Goal: Transaction & Acquisition: Purchase product/service

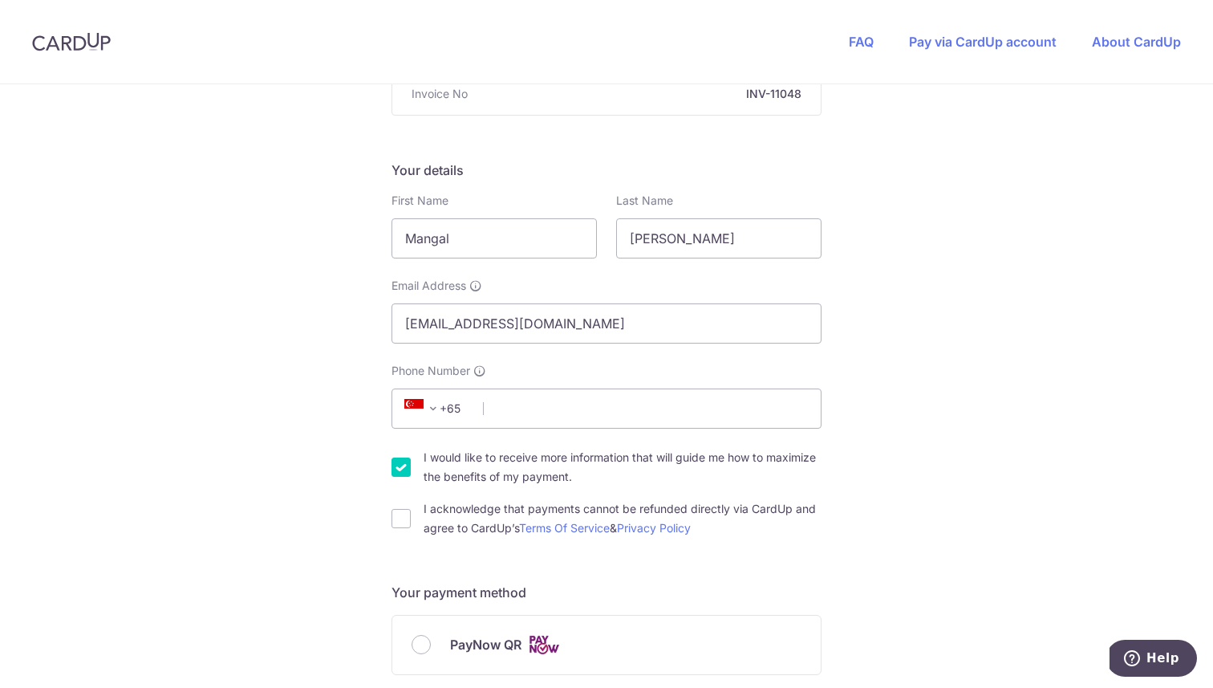
scroll to position [205, 0]
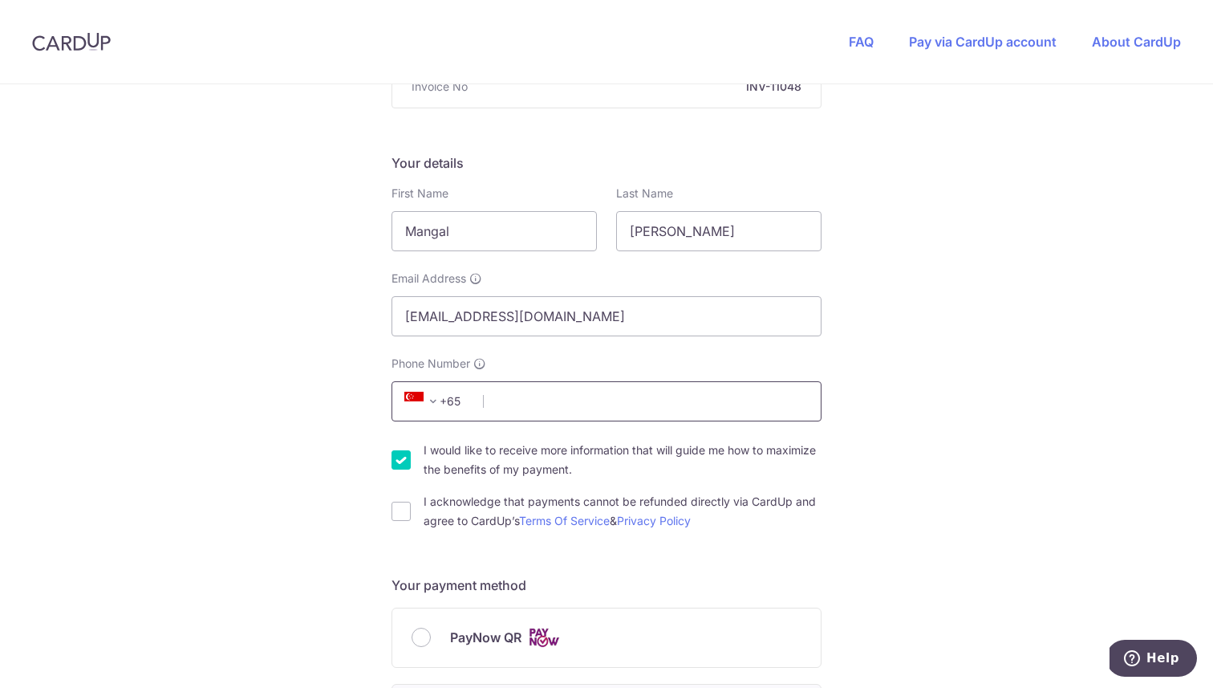
click at [575, 412] on input "Phone Number" at bounding box center [607, 401] width 430 height 40
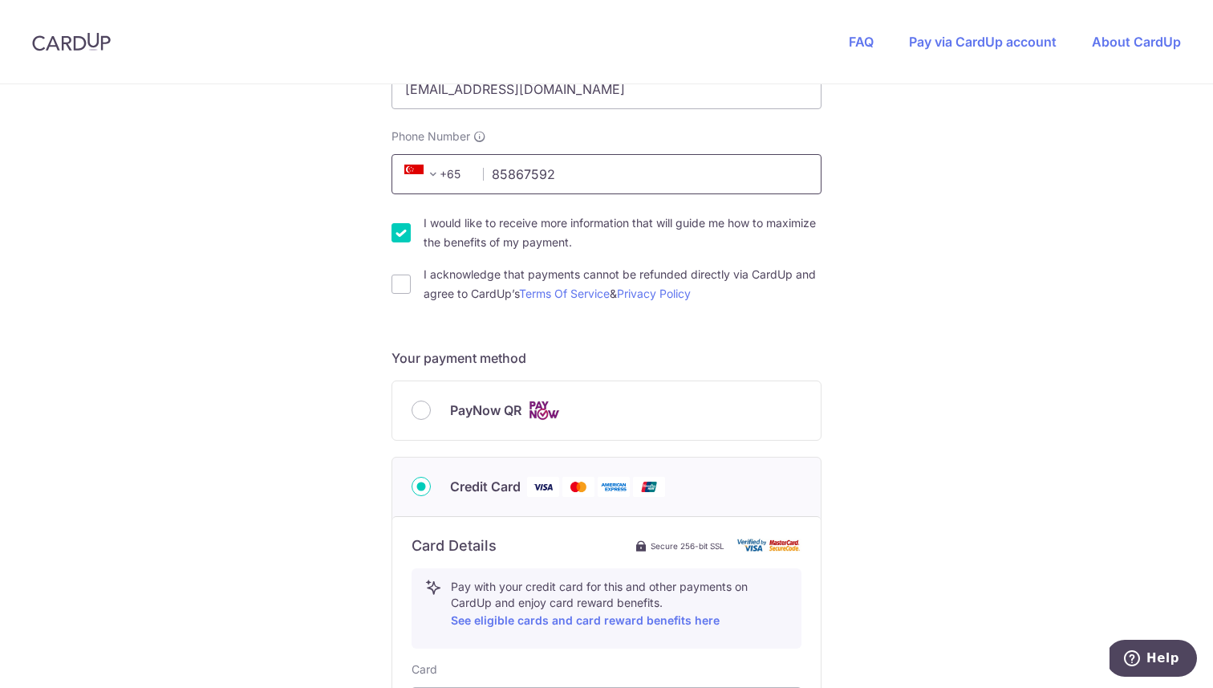
scroll to position [459, 0]
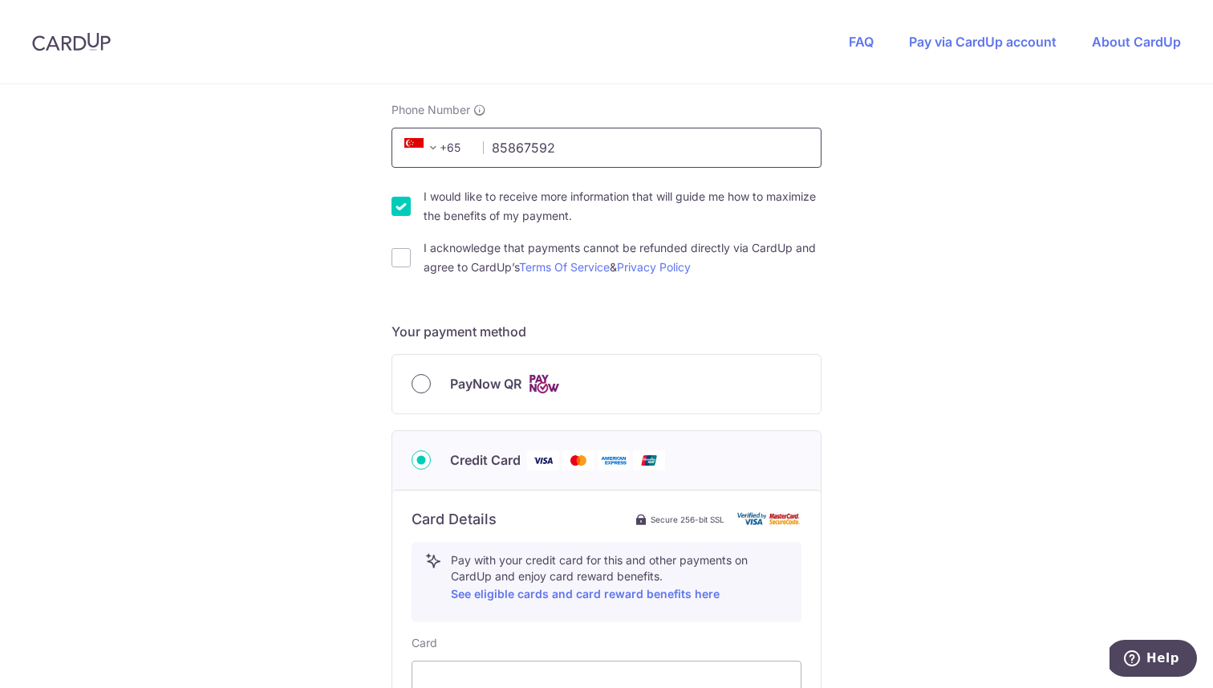
type input "85867592"
click at [422, 384] on input "PayNow QR" at bounding box center [421, 383] width 19 height 19
radio input "true"
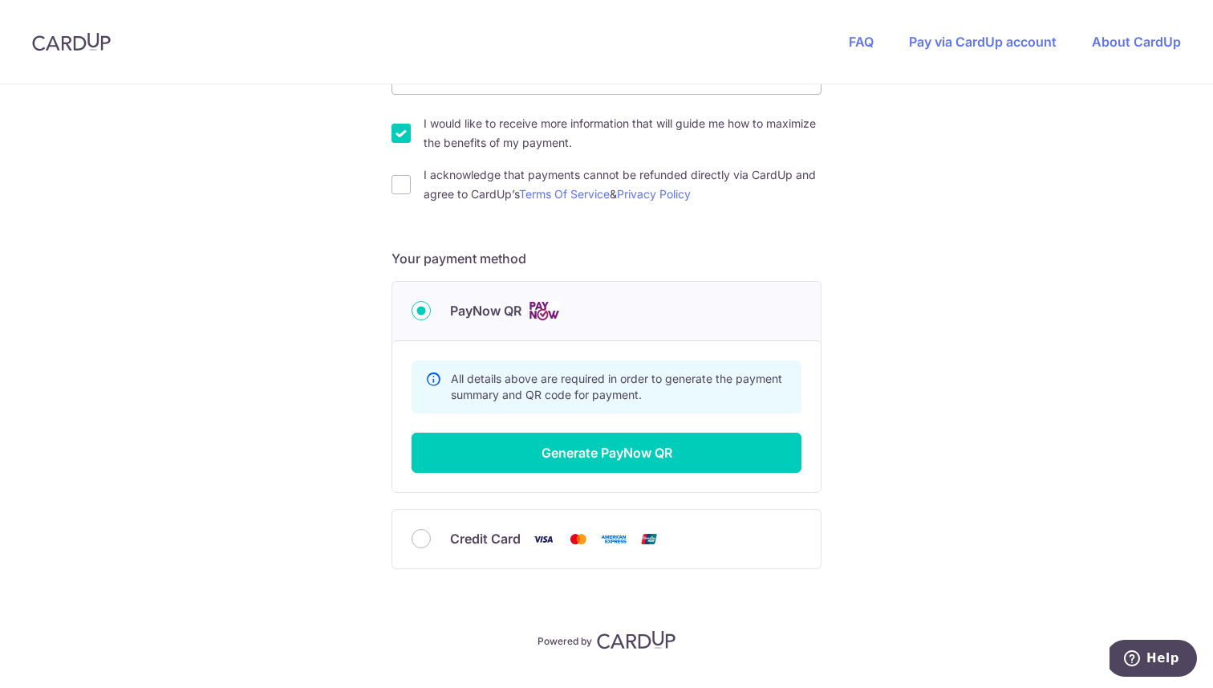
scroll to position [533, 0]
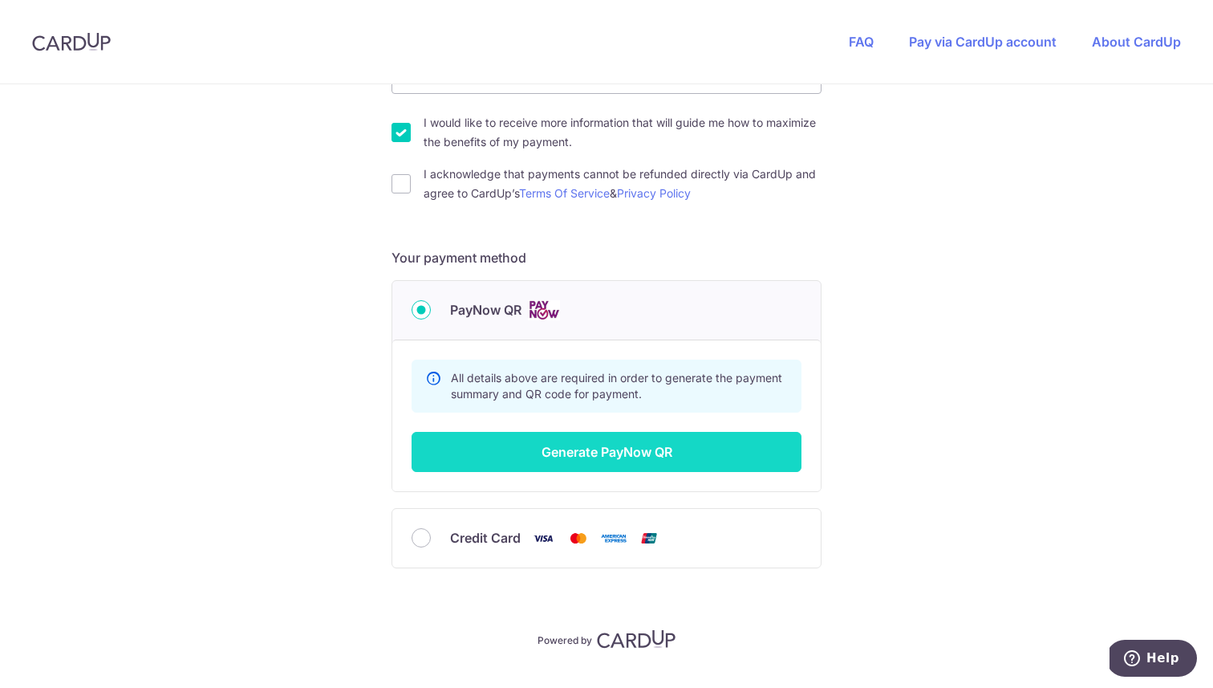
click at [555, 449] on button "Generate PayNow QR" at bounding box center [607, 452] width 390 height 40
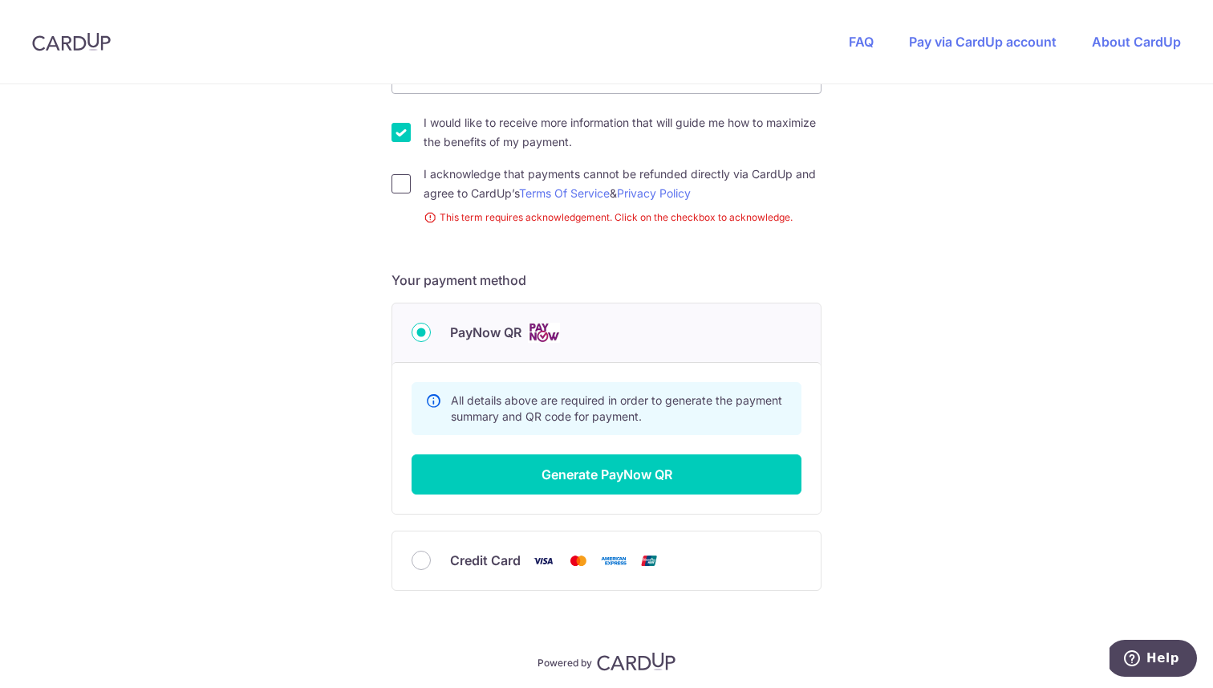
click at [401, 185] on input "I acknowledge that payments cannot be refunded directly via CardUp and agree to…" at bounding box center [401, 183] width 19 height 19
checkbox input "true"
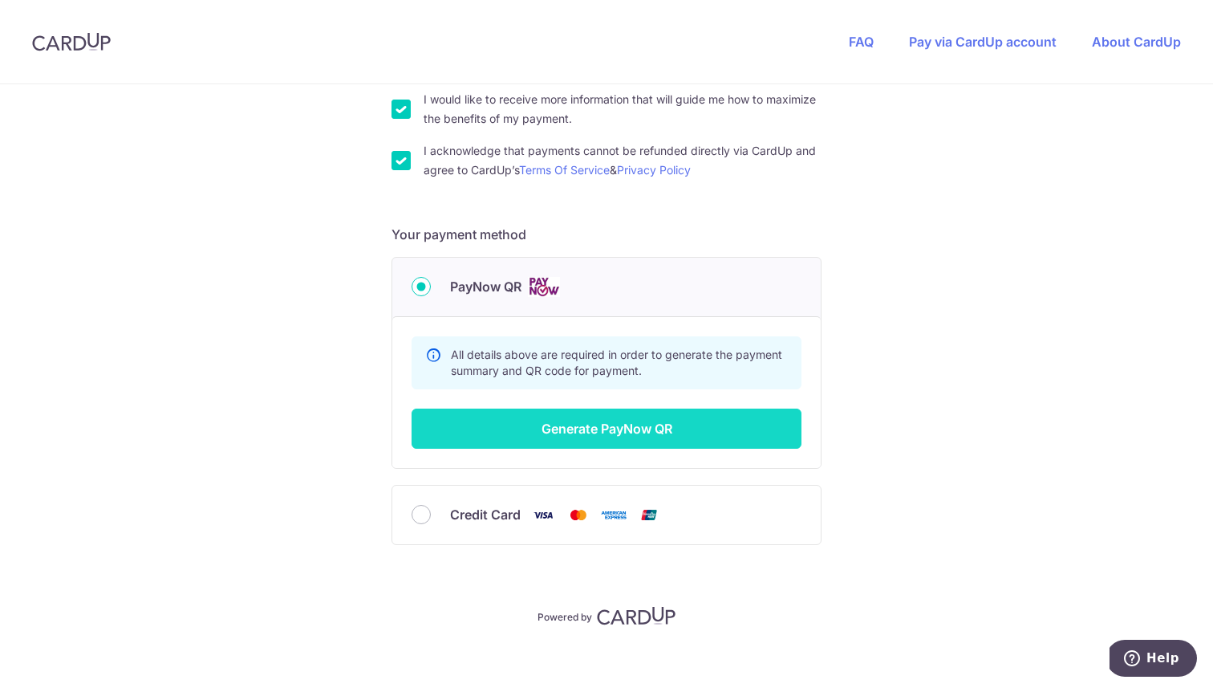
scroll to position [568, 0]
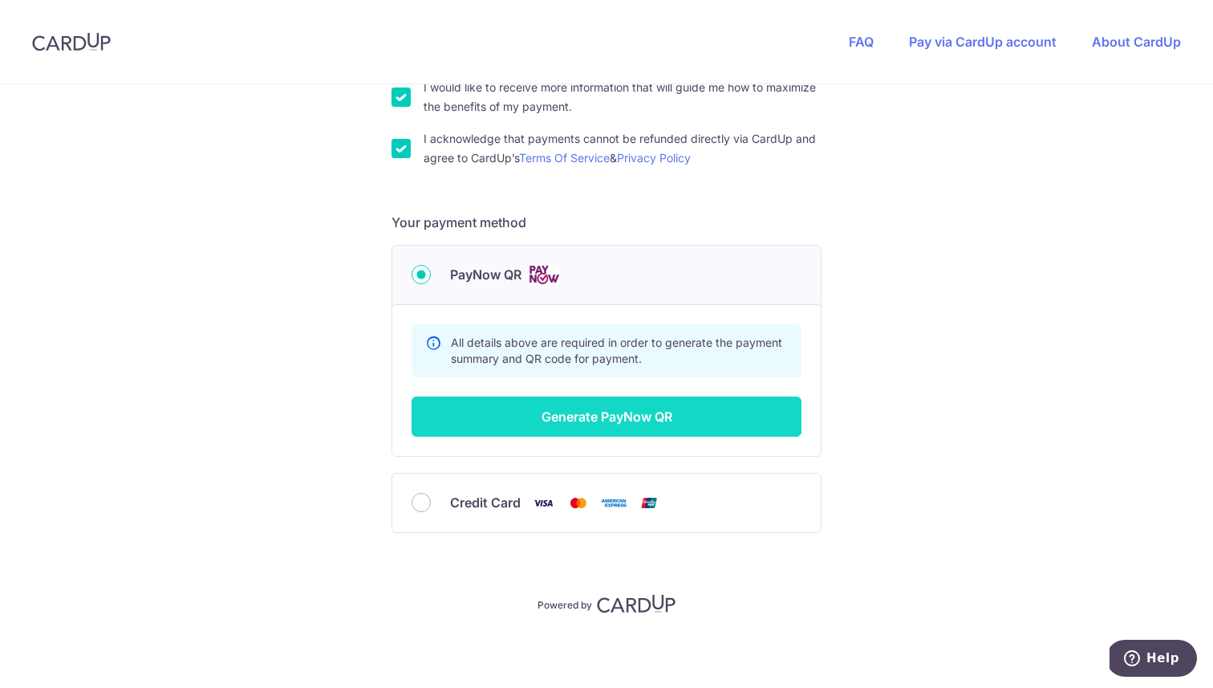
click at [555, 410] on button "Generate PayNow QR" at bounding box center [607, 416] width 390 height 40
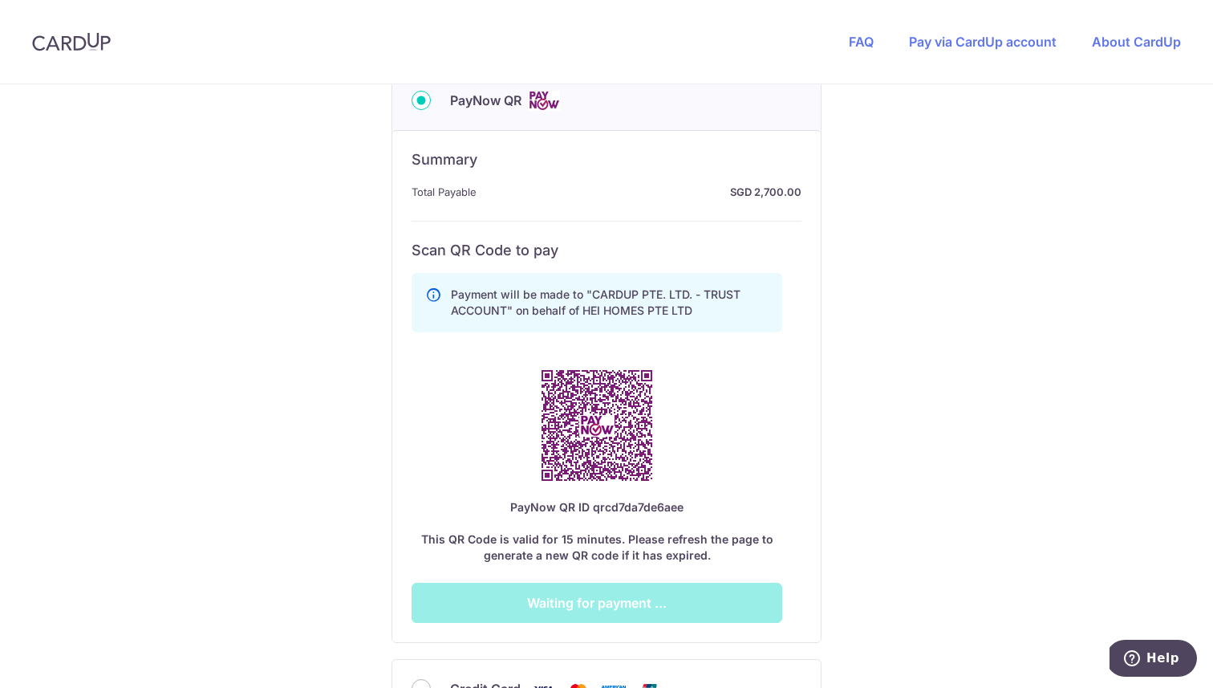
scroll to position [758, 0]
